Goal: Complete application form

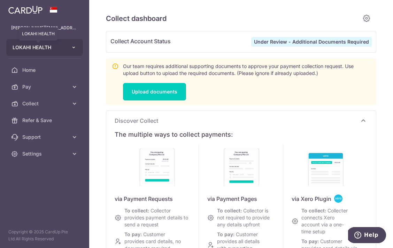
click at [53, 48] on span "LOKAHI HEALTH" at bounding box center [39, 47] width 52 height 7
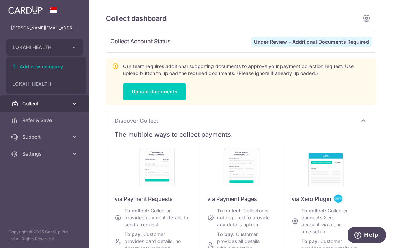
click at [58, 104] on span "Collect" at bounding box center [45, 103] width 46 height 7
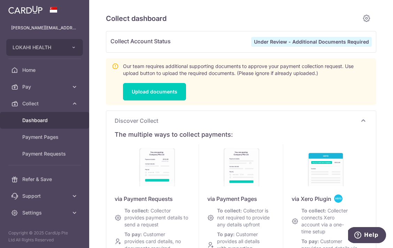
click at [41, 121] on span "Dashboard" at bounding box center [45, 120] width 46 height 7
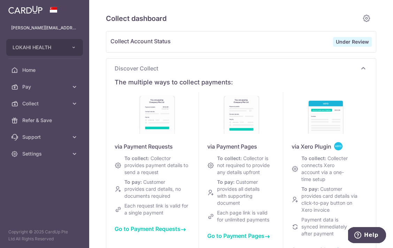
scroll to position [-1, 0]
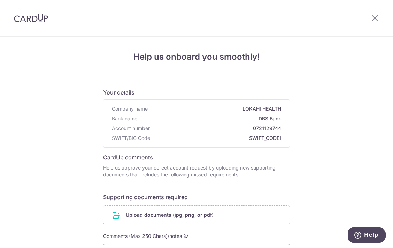
scroll to position [67, 0]
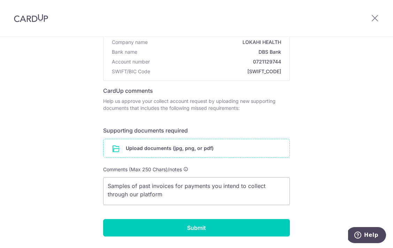
click at [198, 150] on input "file" at bounding box center [197, 148] width 186 height 18
click at [203, 194] on textarea "Samples of past invoices for payments you intend to collect through our platform" at bounding box center [196, 191] width 187 height 28
click at [107, 185] on textarea "Samples of past invoices for payments you intend to collect through our platform" at bounding box center [196, 191] width 187 height 28
click at [207, 193] on textarea "2. Samples of past invoices for payments you intend to collect through our plat…" at bounding box center [196, 191] width 187 height 28
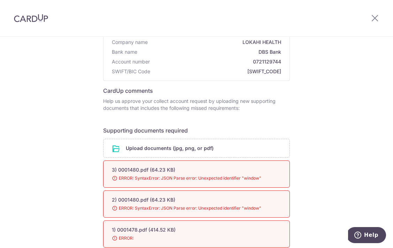
type textarea "2. Samples of past invoices for payments you intend to collect through our plat…"
click at [167, 178] on span "ERROR: SyntaxError: JSON Parse error: Unexpected identifier "window"" at bounding box center [188, 178] width 153 height 7
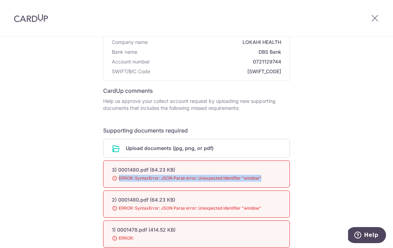
drag, startPoint x: 118, startPoint y: 177, endPoint x: 266, endPoint y: 179, distance: 148.3
click at [266, 179] on div "3) 0001480.pdf (64.23 KB) Done Download ERROR: SyntaxError: JSON Parse error: U…" at bounding box center [196, 173] width 187 height 27
copy span "ERROR: SyntaxError: JSON Parse error: Unexpected identifier "window""
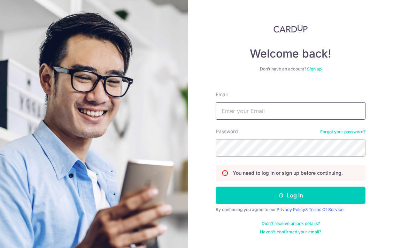
click at [272, 118] on input "Email" at bounding box center [291, 110] width 150 height 17
type input "[PERSON_NAME][EMAIL_ADDRESS][DOMAIN_NAME]"
click at [291, 195] on button "Log in" at bounding box center [291, 195] width 150 height 17
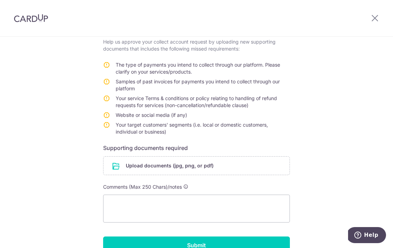
scroll to position [126, 0]
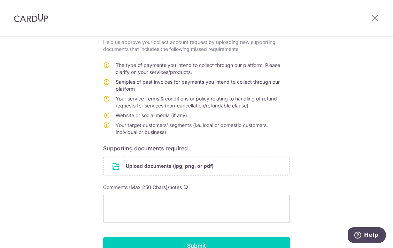
drag, startPoint x: 144, startPoint y: 90, endPoint x: 115, endPoint y: 83, distance: 29.8
click at [116, 83] on td "Samples of past invoices for payments you intend to collect through our platform" at bounding box center [203, 86] width 174 height 17
copy span "Samples of past invoices for payments you intend to collect through our platform"
click at [176, 210] on textarea at bounding box center [196, 209] width 187 height 28
type textarea "1"
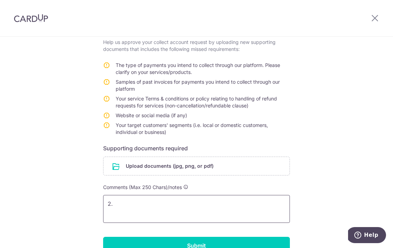
paste textarea "Samples of past invoices for payments you intend to collect through our platform"
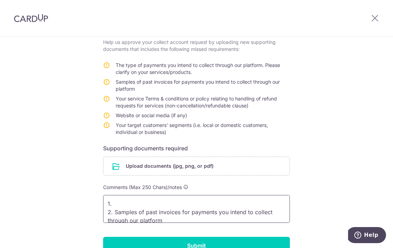
paste textarea "1. Credit card payment. Services: Physiotherapy 2. I’ve uploaded this as a docu…"
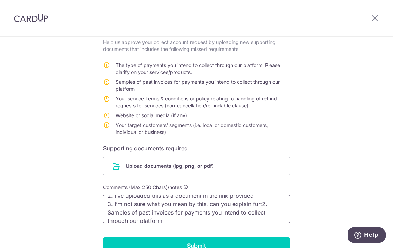
scroll to position [28, 0]
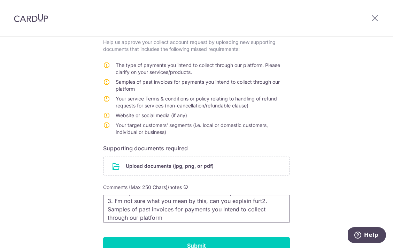
drag, startPoint x: 261, startPoint y: 202, endPoint x: 270, endPoint y: 222, distance: 22.3
click at [270, 222] on textarea "1. 1. Credit card payment. Services: Physiotherapy 2. I’ve uploaded this as a d…" at bounding box center [196, 209] width 187 height 28
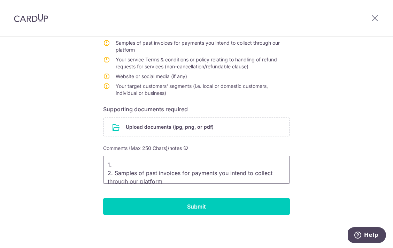
scroll to position [165, 0]
drag, startPoint x: 113, startPoint y: 165, endPoint x: 97, endPoint y: 165, distance: 16.4
click at [97, 165] on div "Help us onboard you smoothly! Your details Company name LOKAHI HEALTH Bank name…" at bounding box center [196, 60] width 393 height 376
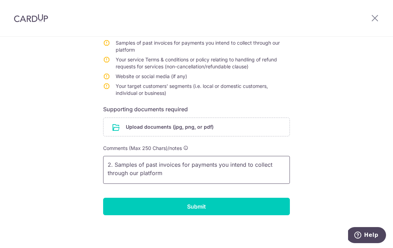
click at [107, 174] on textarea "2. Samples of past invoices for payments you intend to collect through our plat…" at bounding box center [196, 170] width 187 height 28
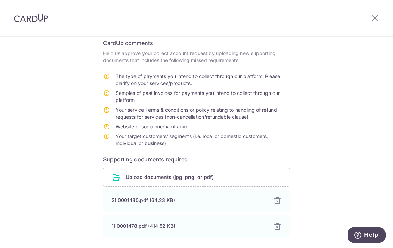
scroll to position [113, 0]
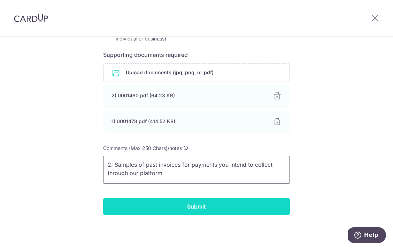
type textarea "2. Samples of past invoices for payments you intend to collect through our plat…"
click at [195, 214] on input "Submit" at bounding box center [196, 206] width 187 height 17
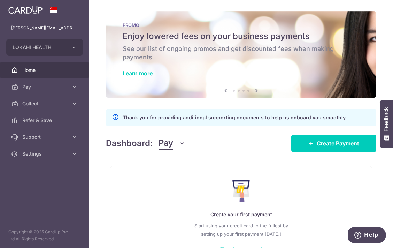
click at [339, 0] on div "× Pause Schedule Pause all future payments in this series Pause just this one p…" at bounding box center [241, 124] width 304 height 248
